Goal: Information Seeking & Learning: Compare options

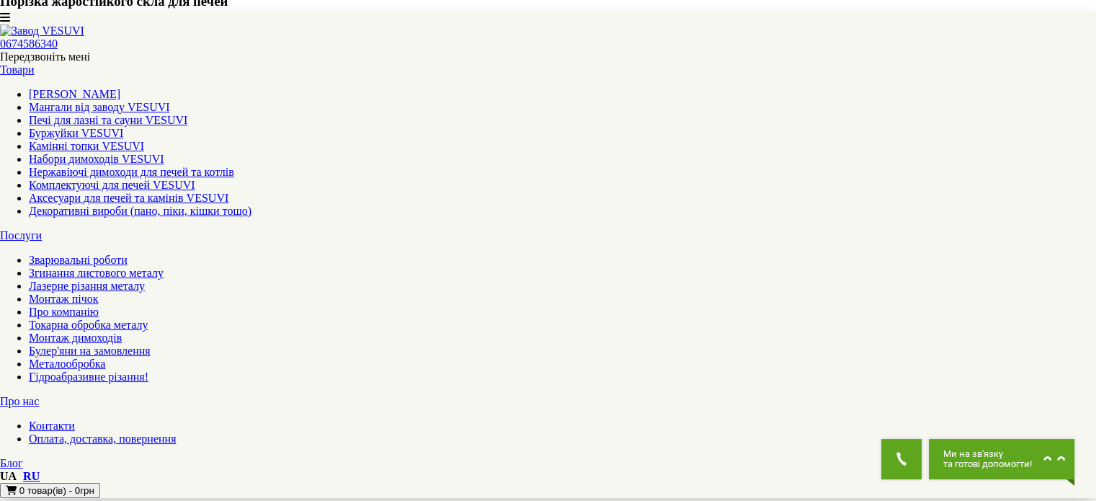
scroll to position [954, 0]
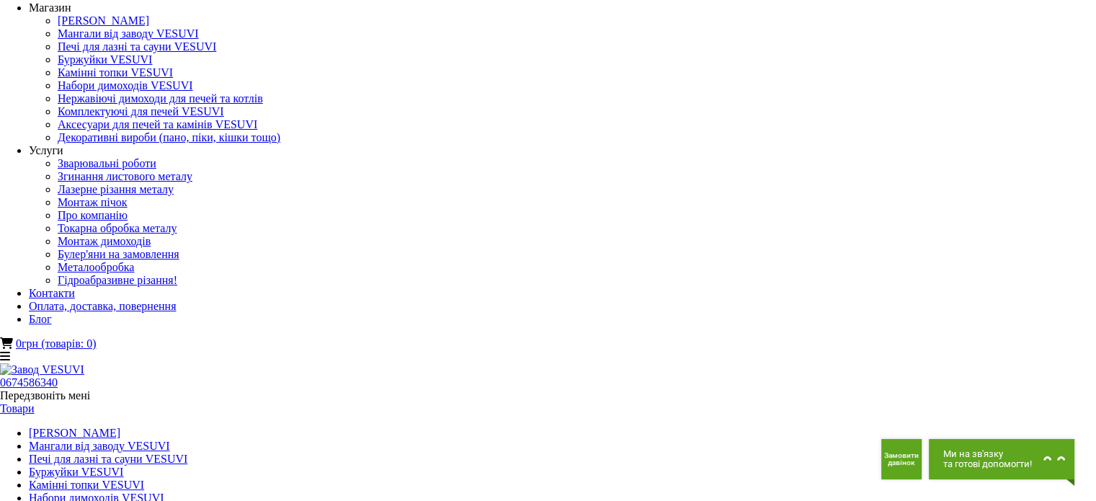
scroll to position [0, 0]
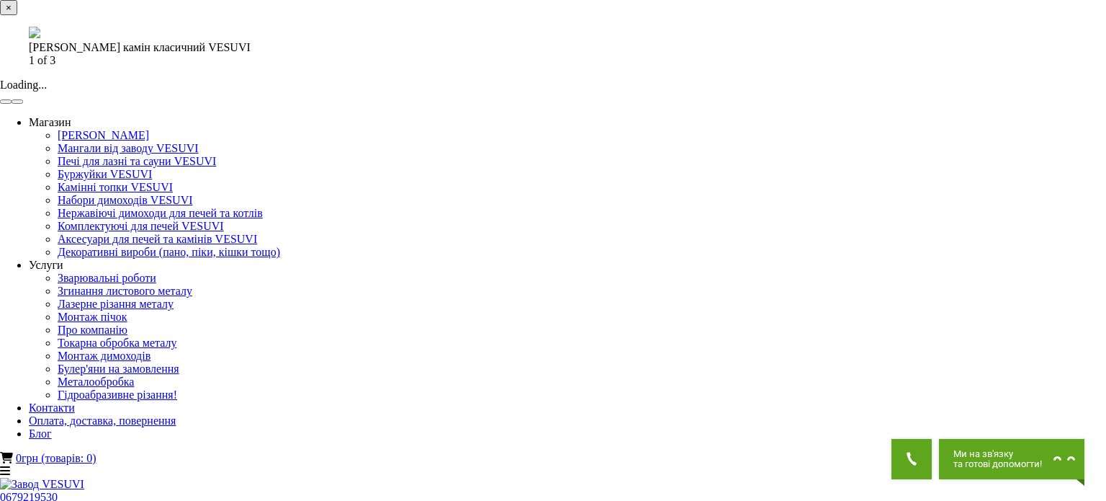
click at [879, 104] on div "× Садовий камін класичний VESUVI 1 of 3 Loading..." at bounding box center [548, 52] width 1096 height 104
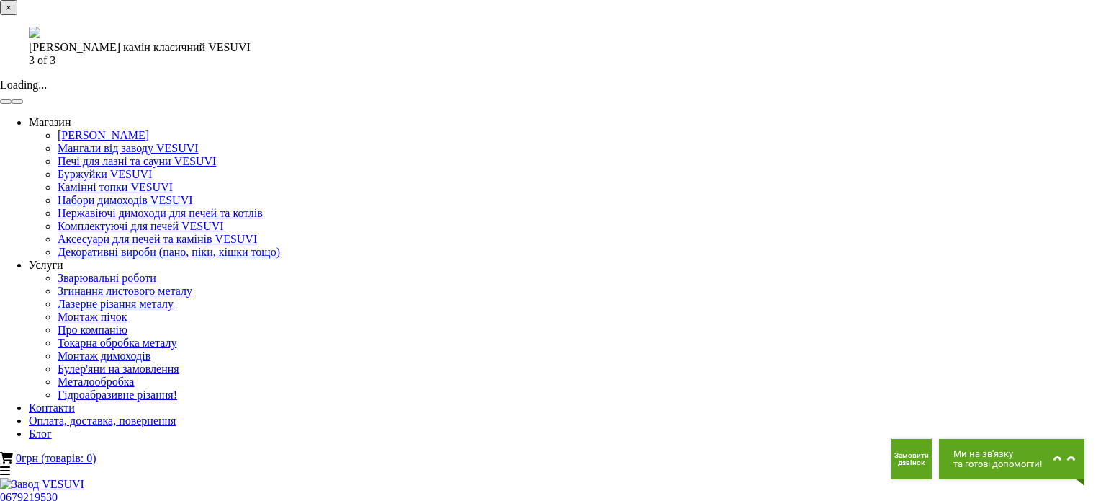
click at [811, 104] on div "× Садовий камін класичний VESUVI 3 of 3 Loading..." at bounding box center [548, 52] width 1096 height 104
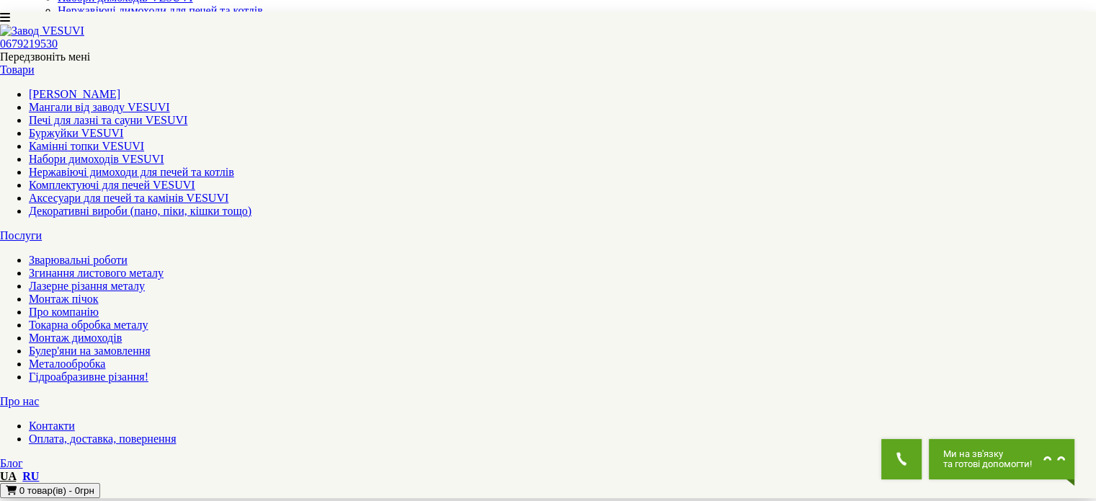
scroll to position [91, 0]
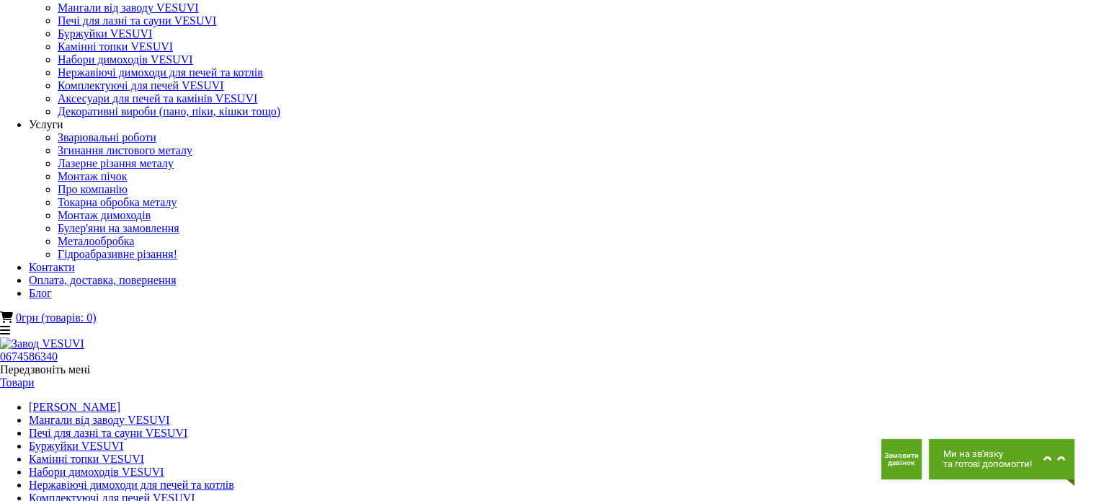
scroll to position [34, 0]
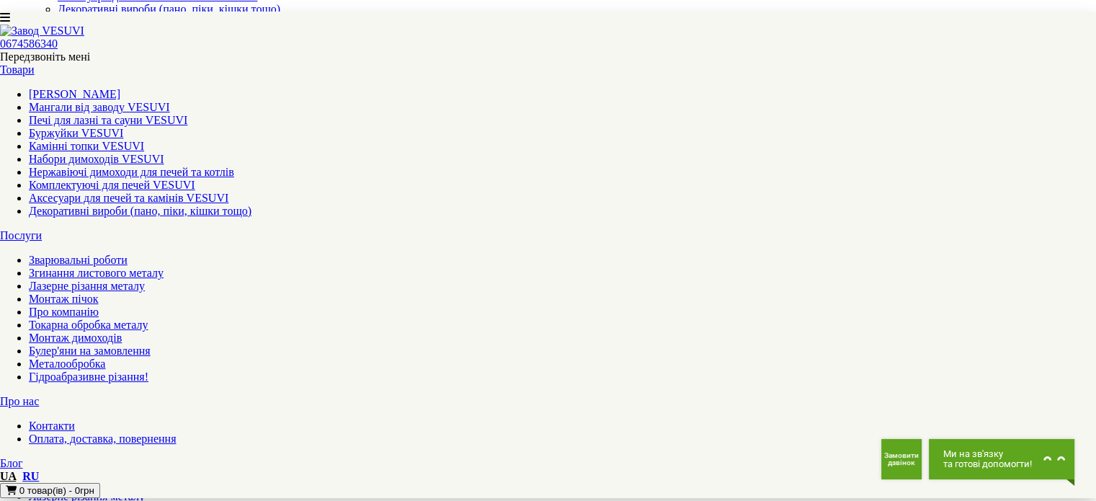
scroll to position [216, 0]
drag, startPoint x: 174, startPoint y: 390, endPoint x: 460, endPoint y: 394, distance: 286.7
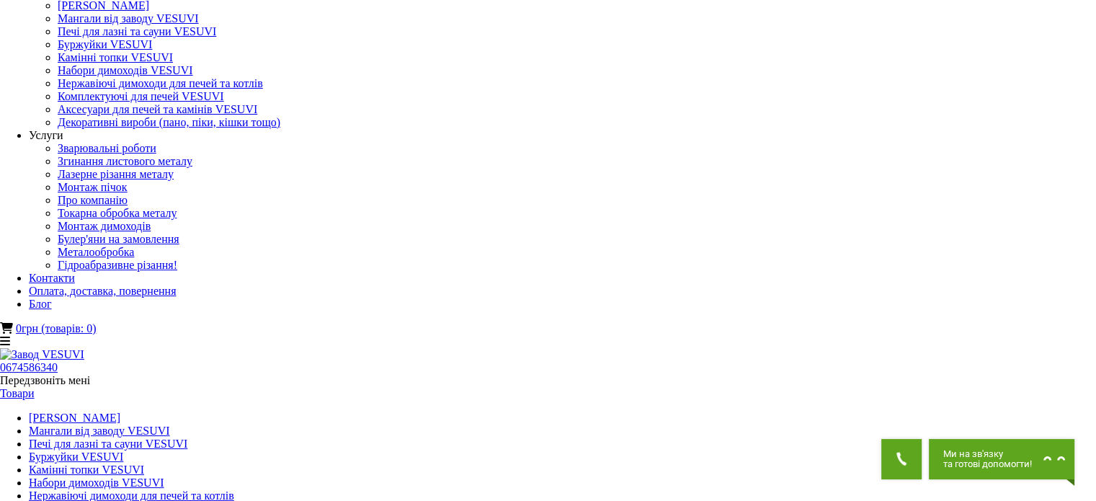
scroll to position [0, 0]
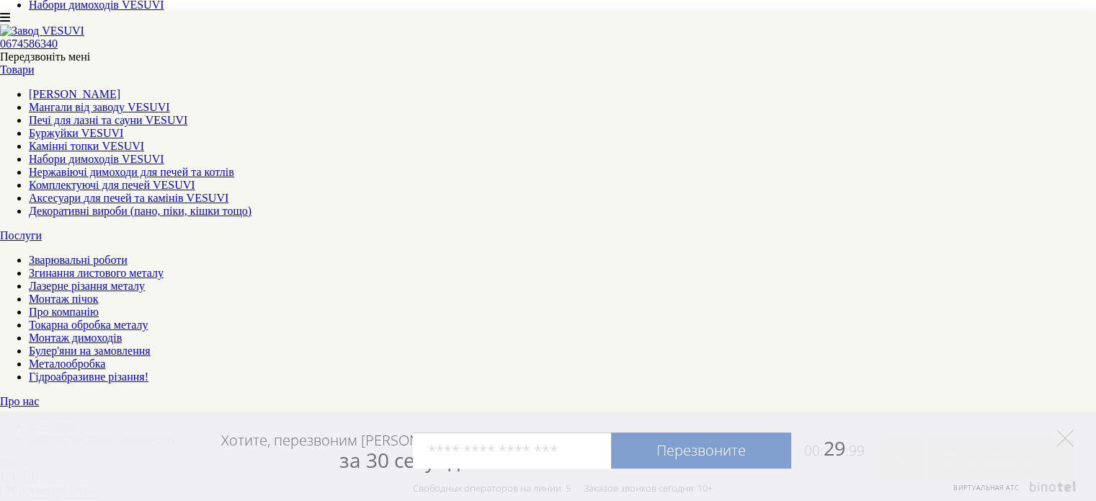
scroll to position [504, 0]
drag, startPoint x: 202, startPoint y: 217, endPoint x: 333, endPoint y: 220, distance: 131.2
